Goal: Task Accomplishment & Management: Manage account settings

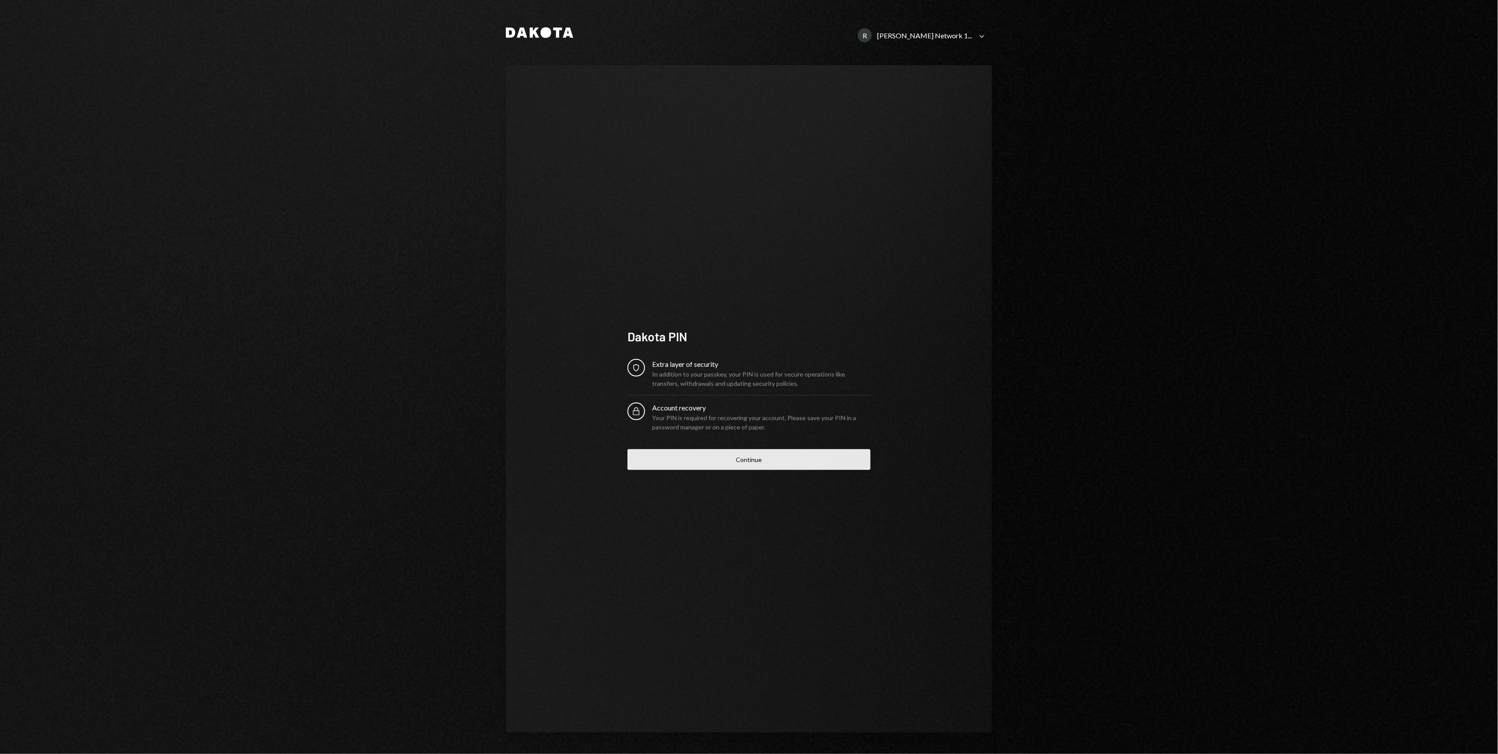
click at [755, 465] on button "Continue" at bounding box center [748, 459] width 243 height 21
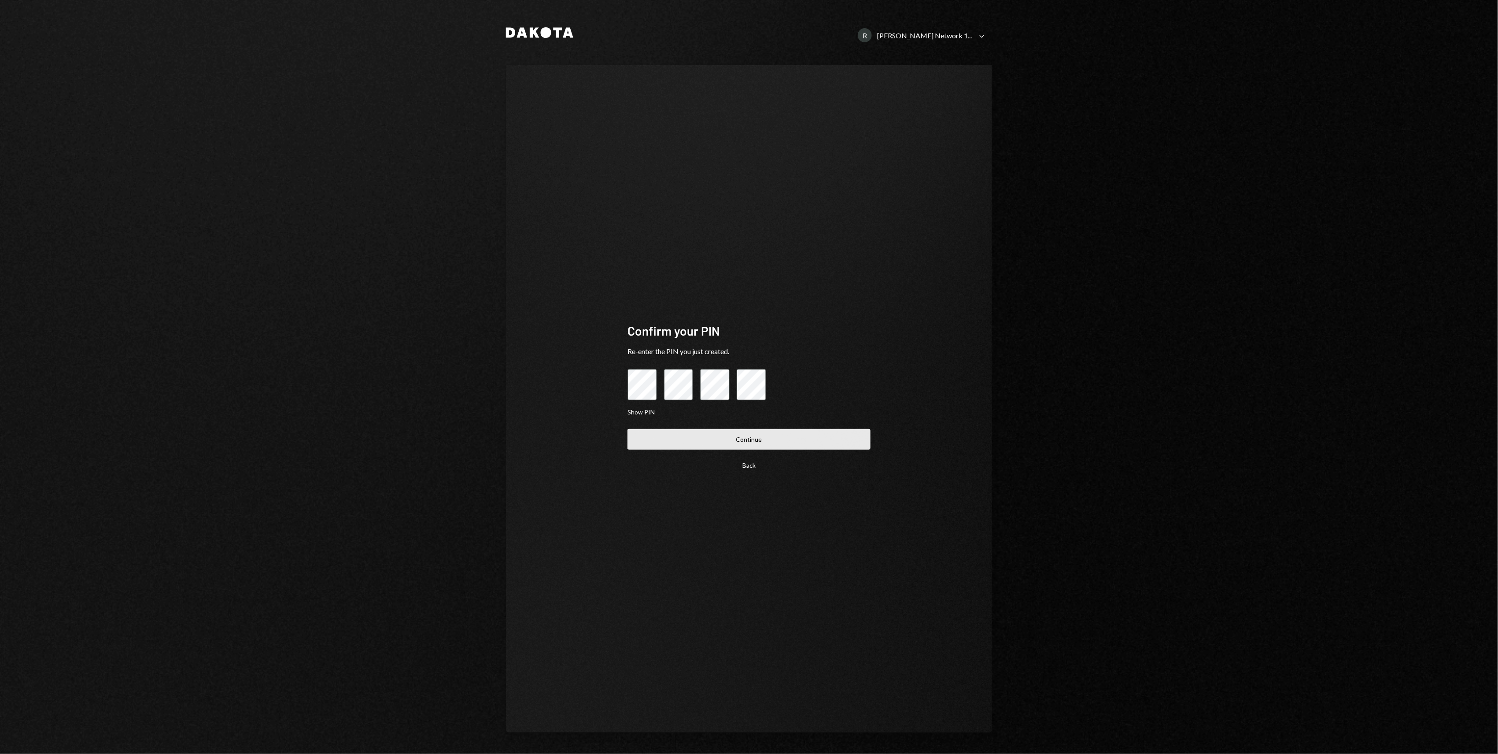
click at [828, 444] on button "Continue" at bounding box center [748, 439] width 243 height 21
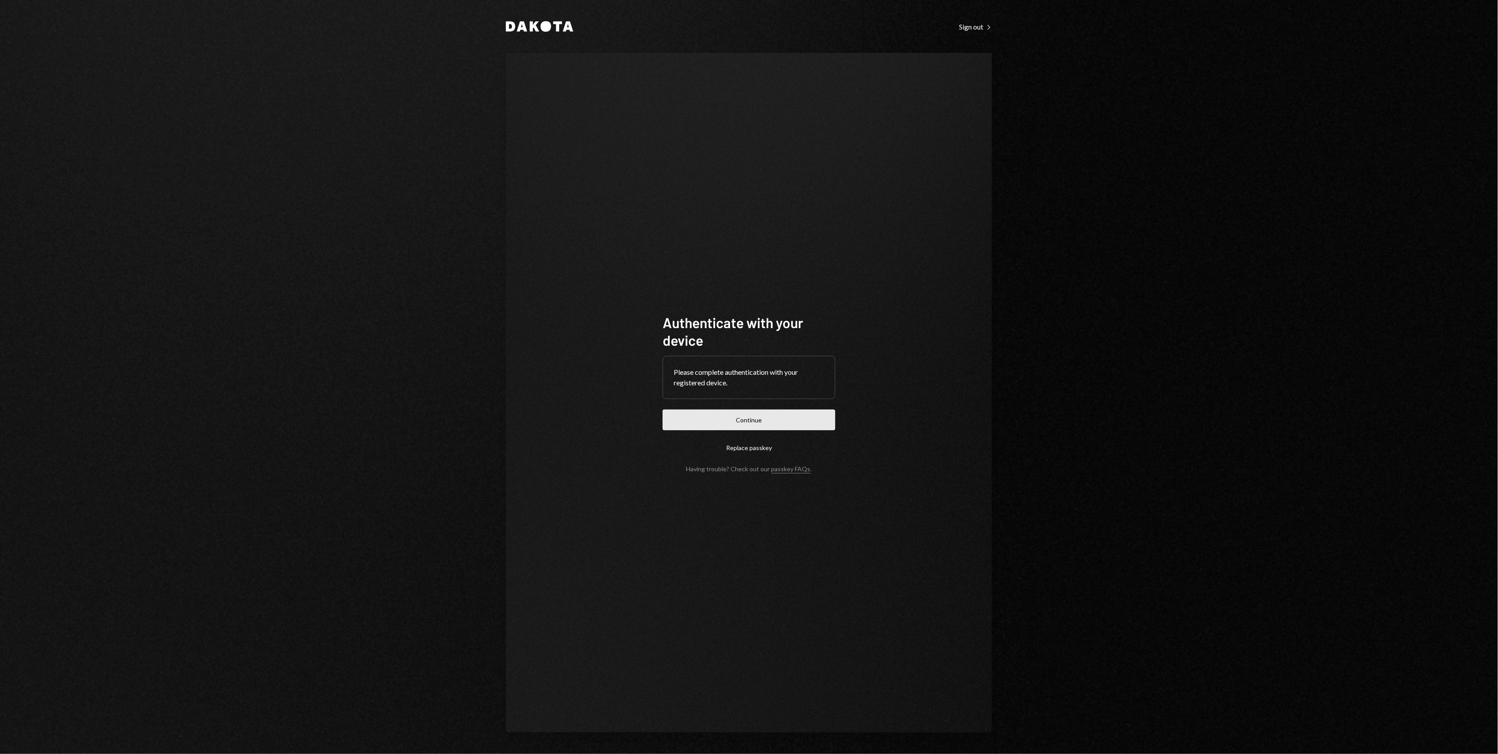
click at [741, 425] on button "Continue" at bounding box center [749, 419] width 173 height 21
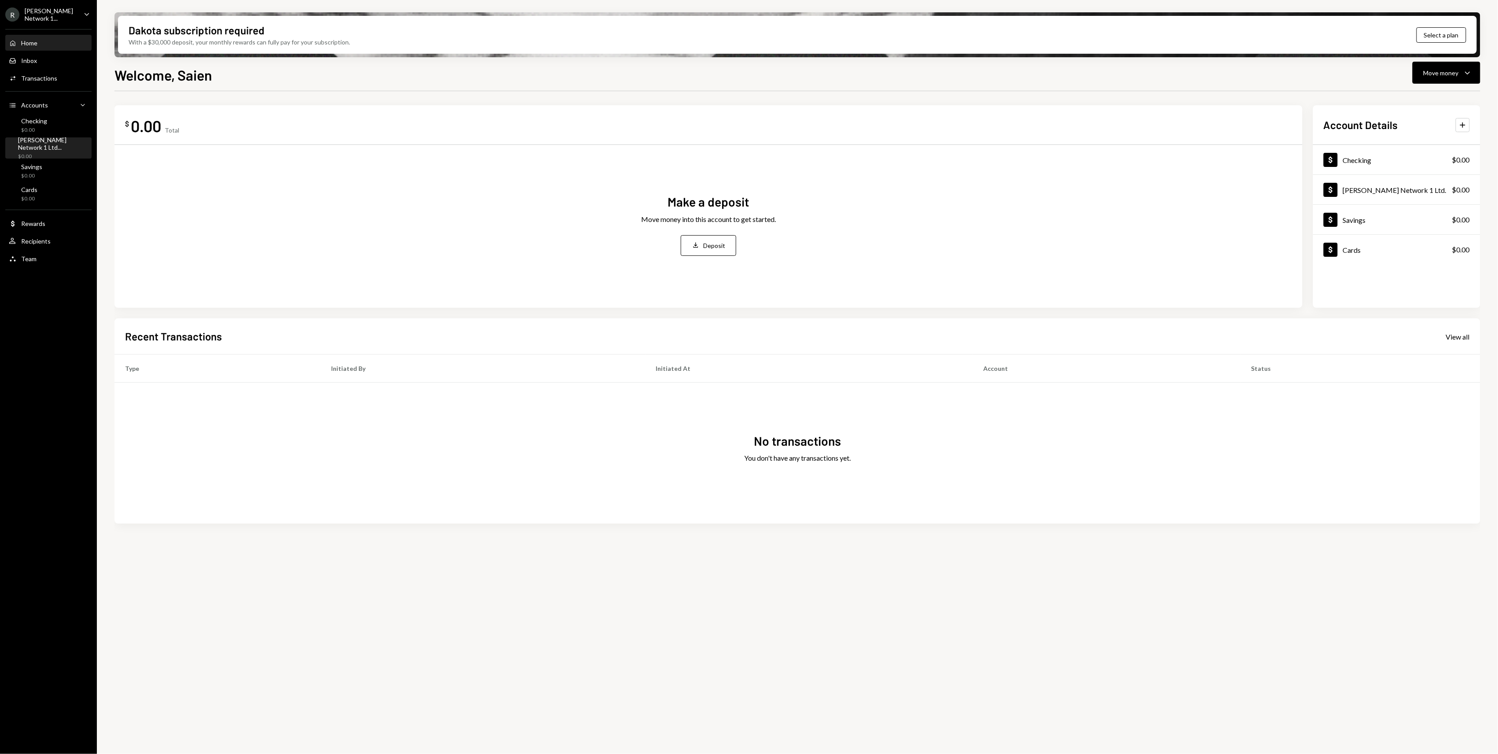
click at [55, 147] on div "[PERSON_NAME] Network 1 Ltd... $0.00" at bounding box center [53, 148] width 70 height 24
